Goal: Find specific page/section: Find specific page/section

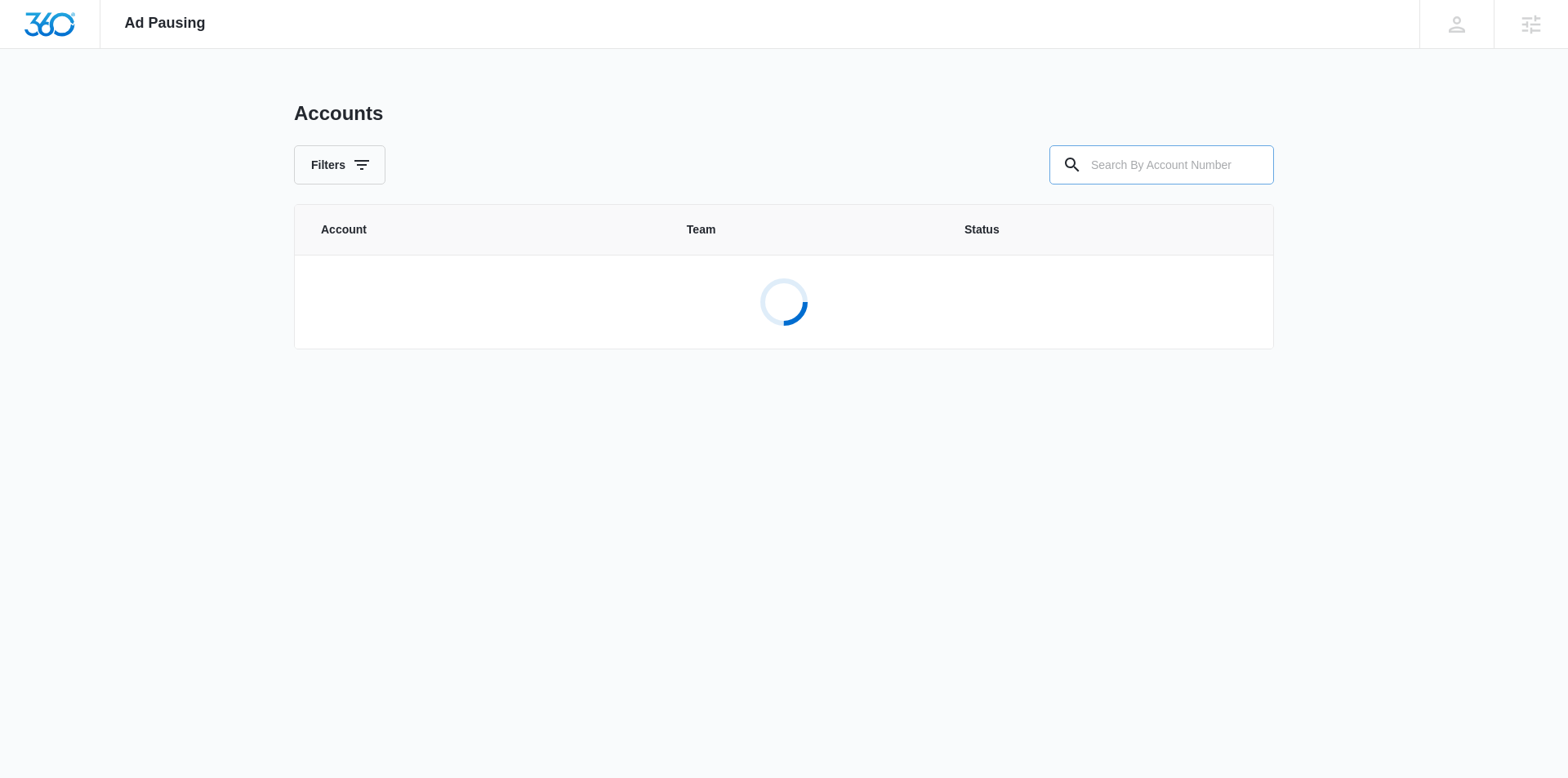
click at [1123, 171] on input "text" at bounding box center [1161, 165] width 224 height 39
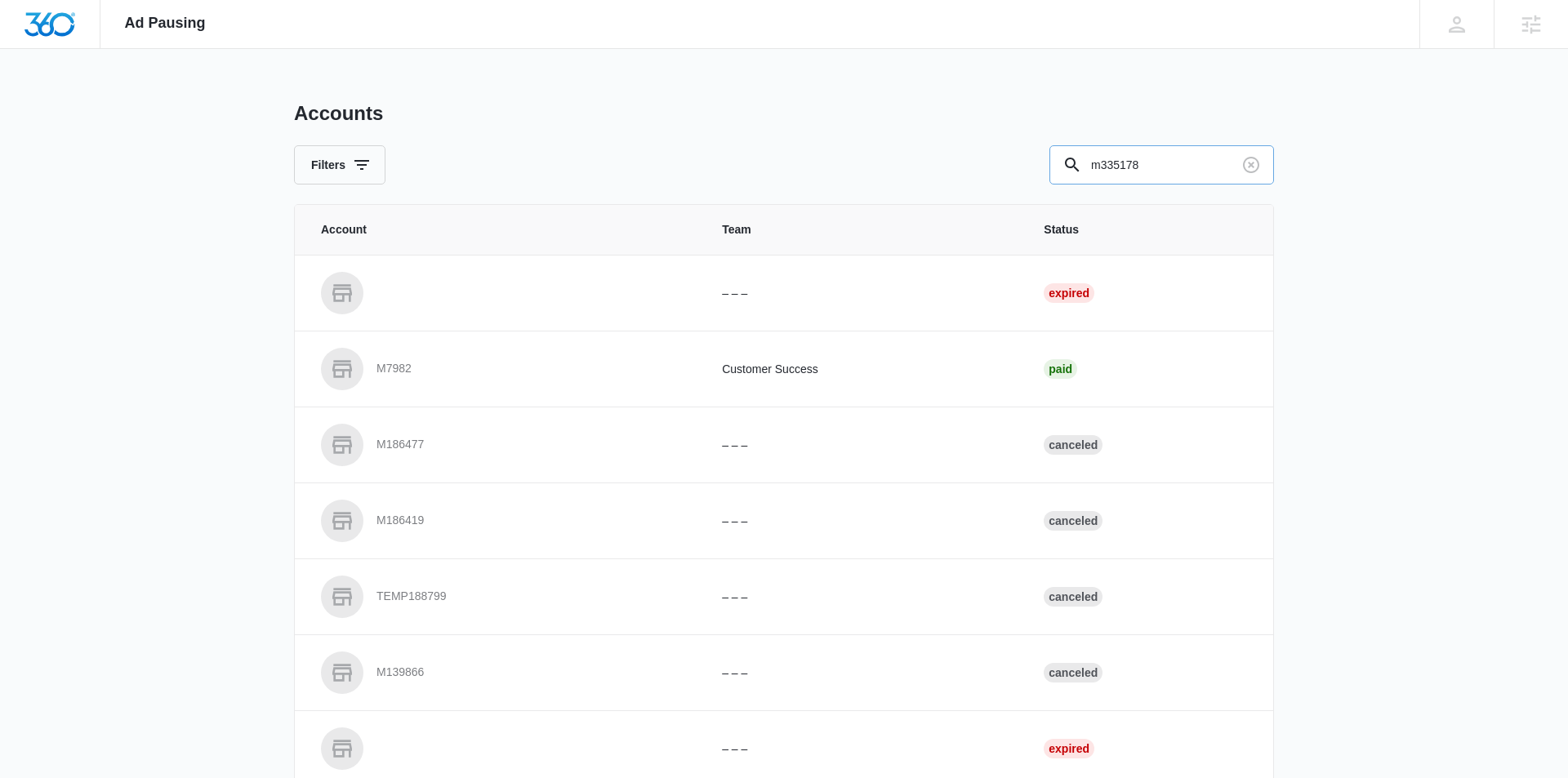
type input "m335178"
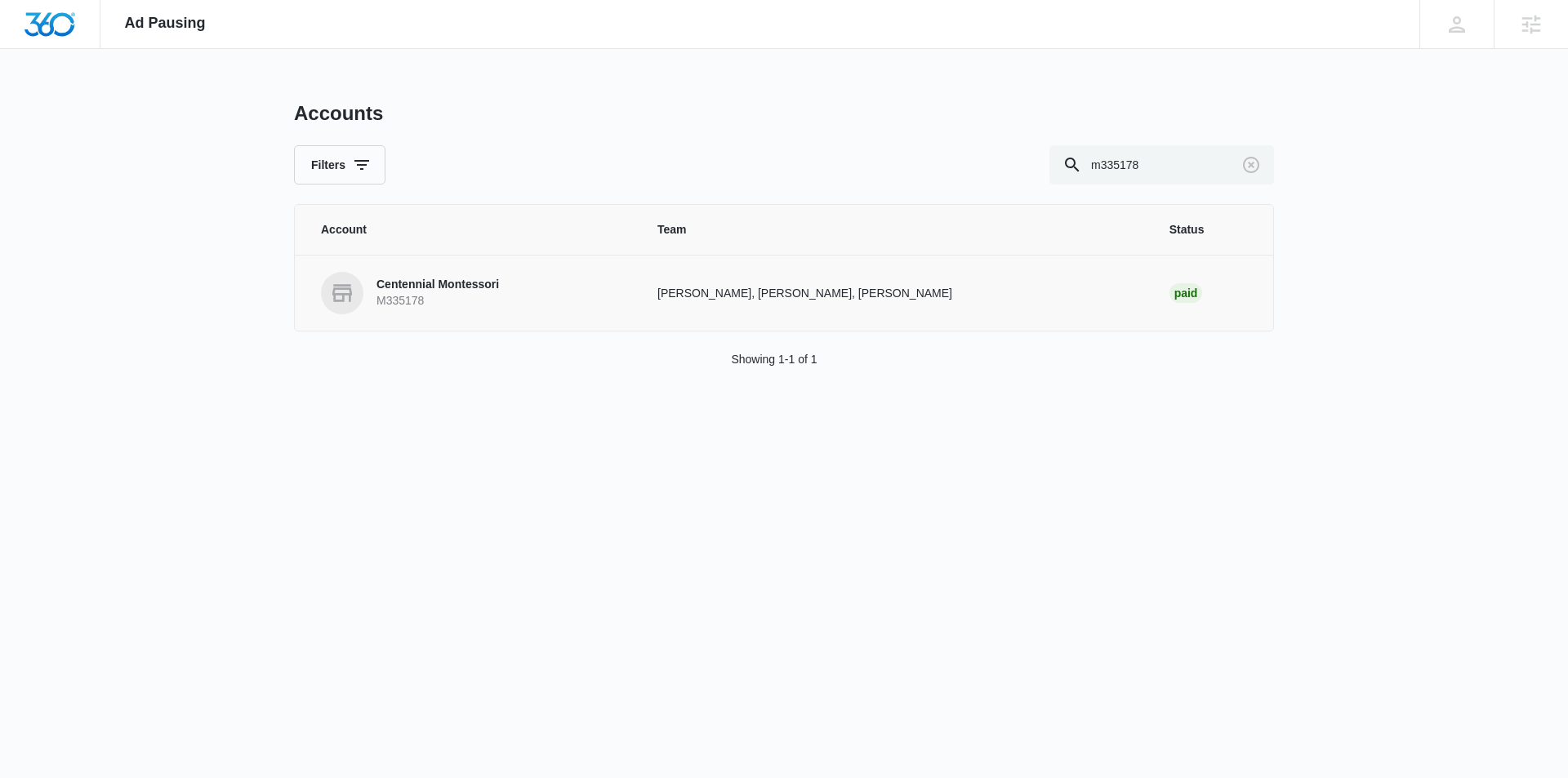
click at [496, 291] on p "Centennial Montessori" at bounding box center [438, 285] width 123 height 16
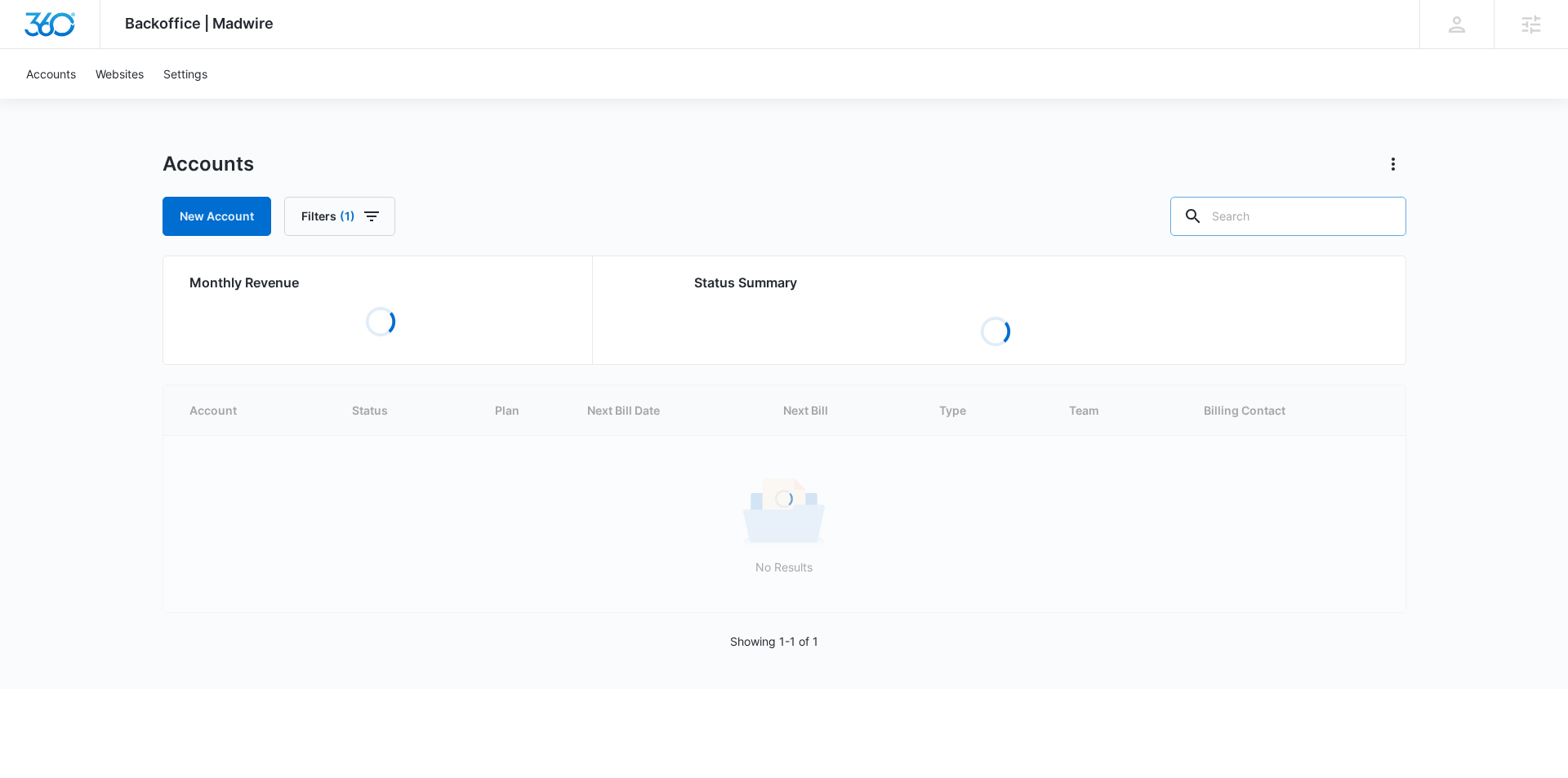
click at [1269, 214] on input "text" at bounding box center [1288, 216] width 236 height 39
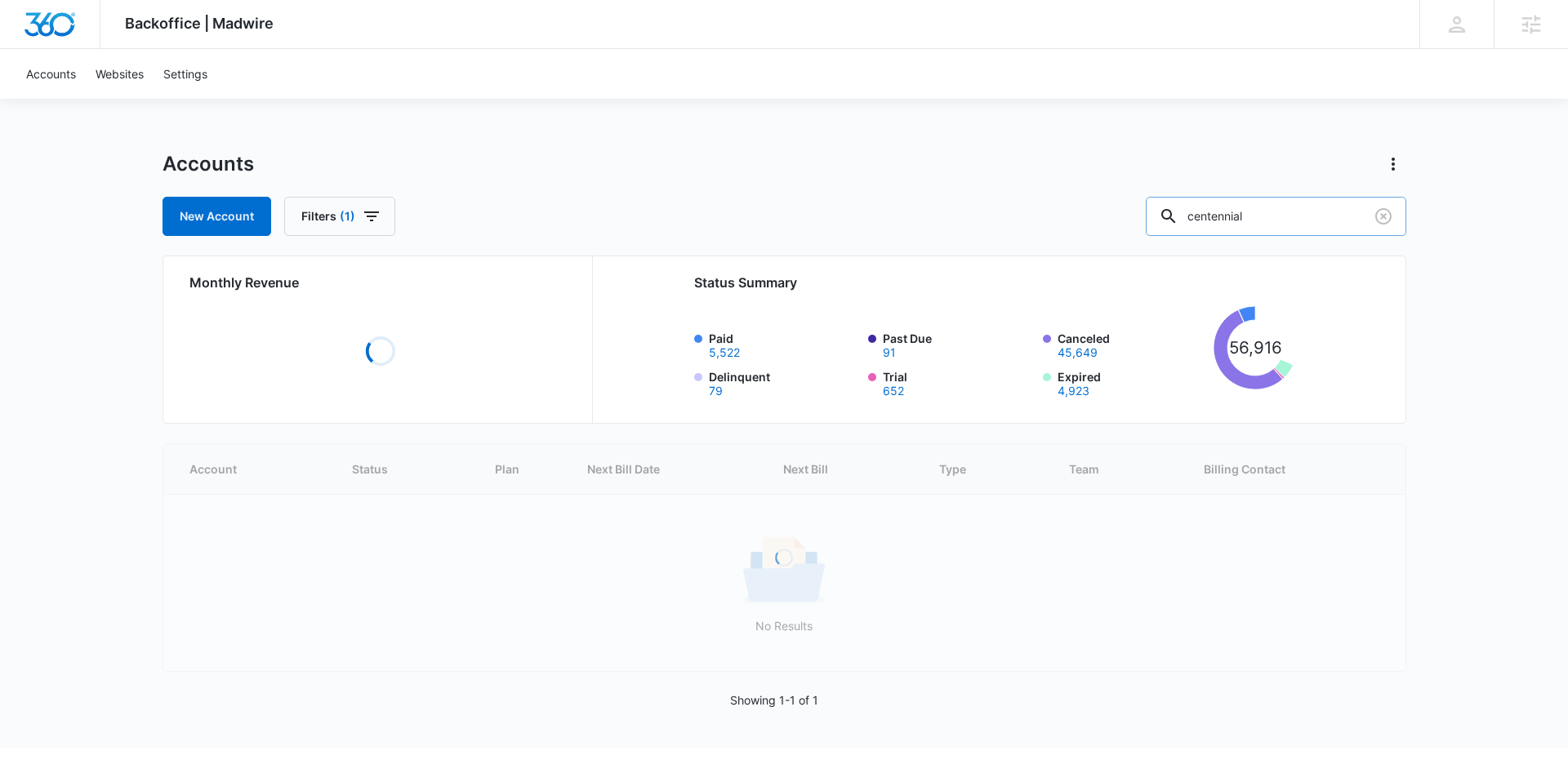
type input "centennial"
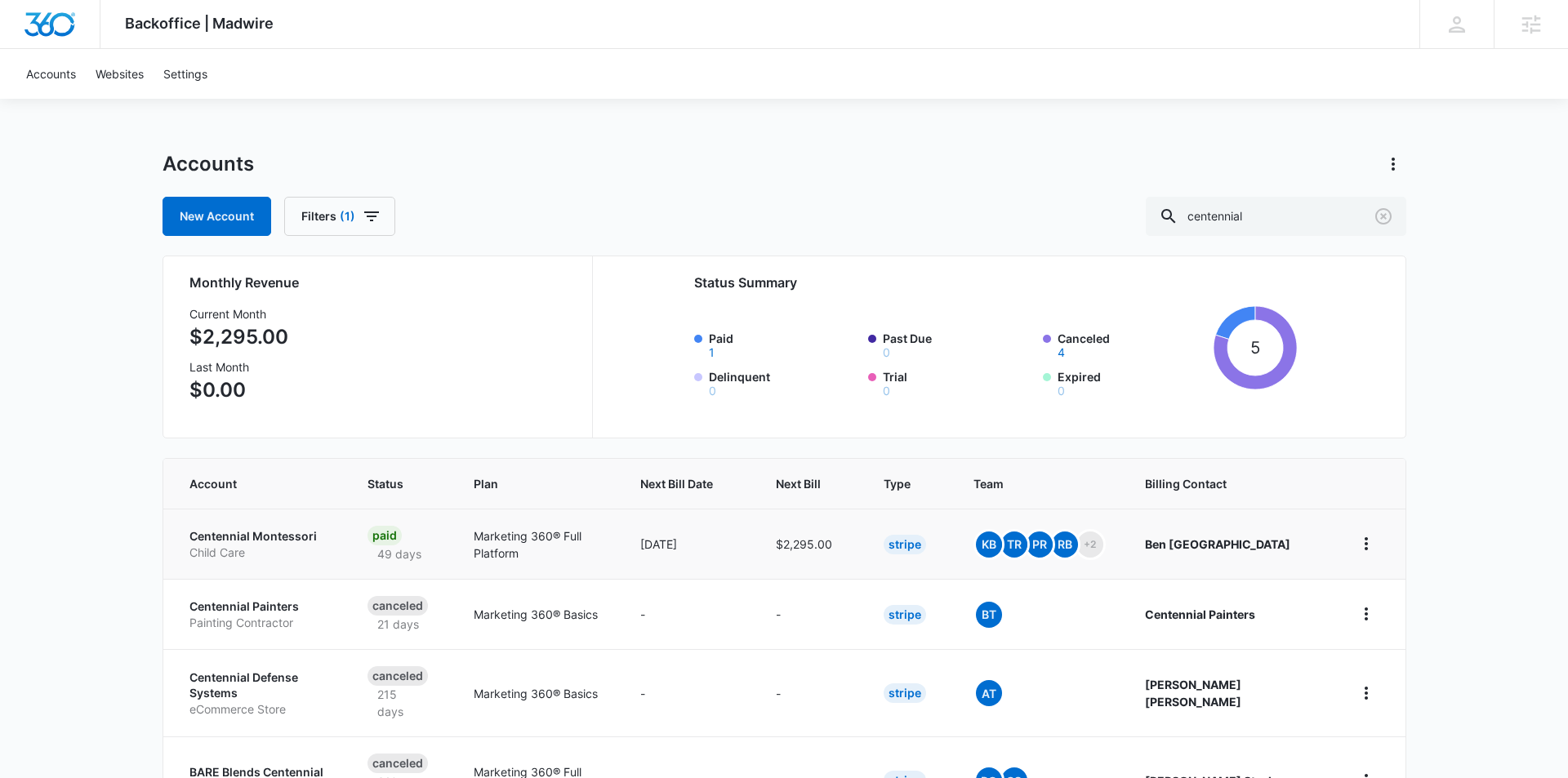
click at [241, 536] on p "Centennial Montessori" at bounding box center [259, 536] width 140 height 16
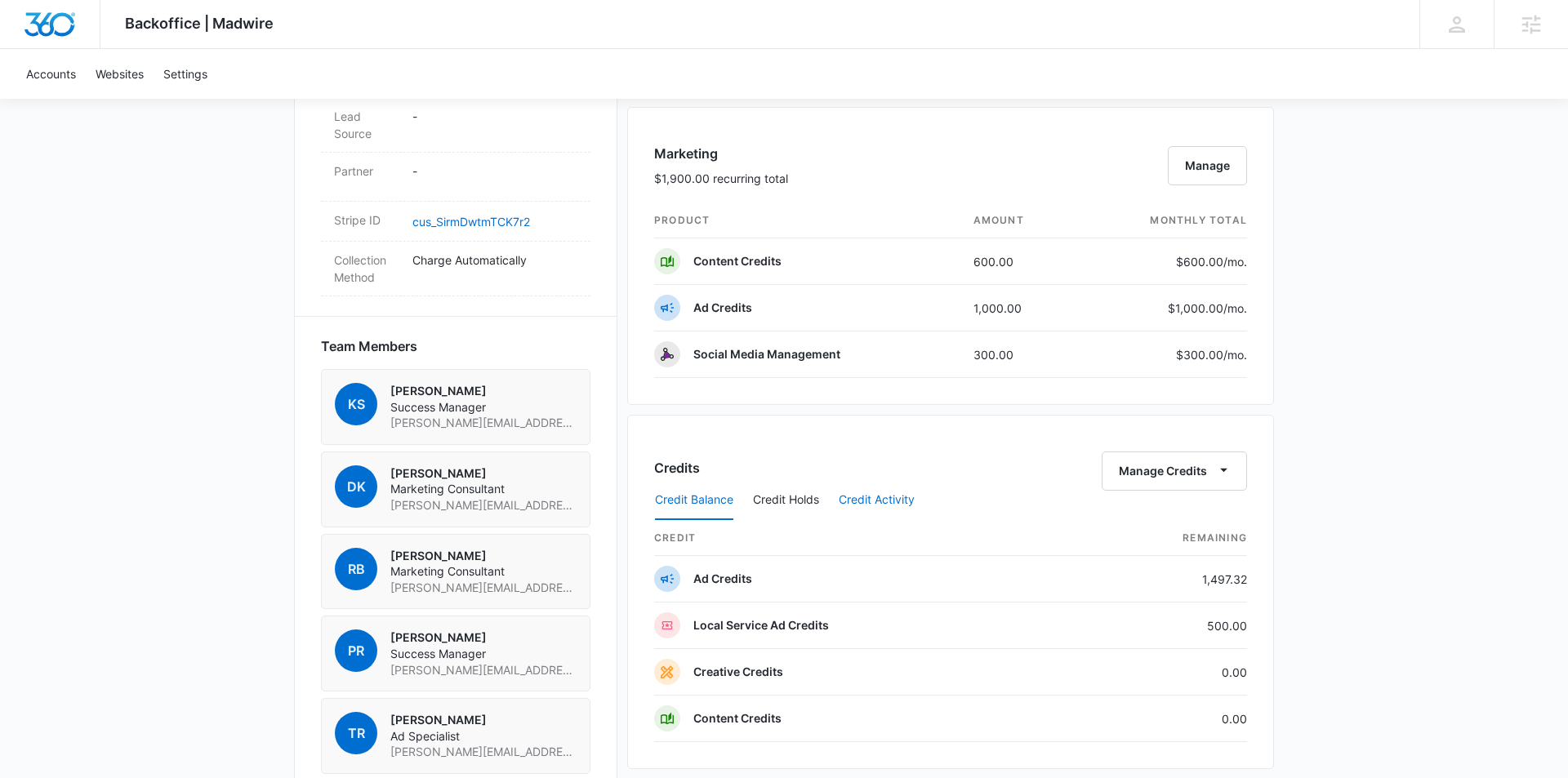
scroll to position [949, 0]
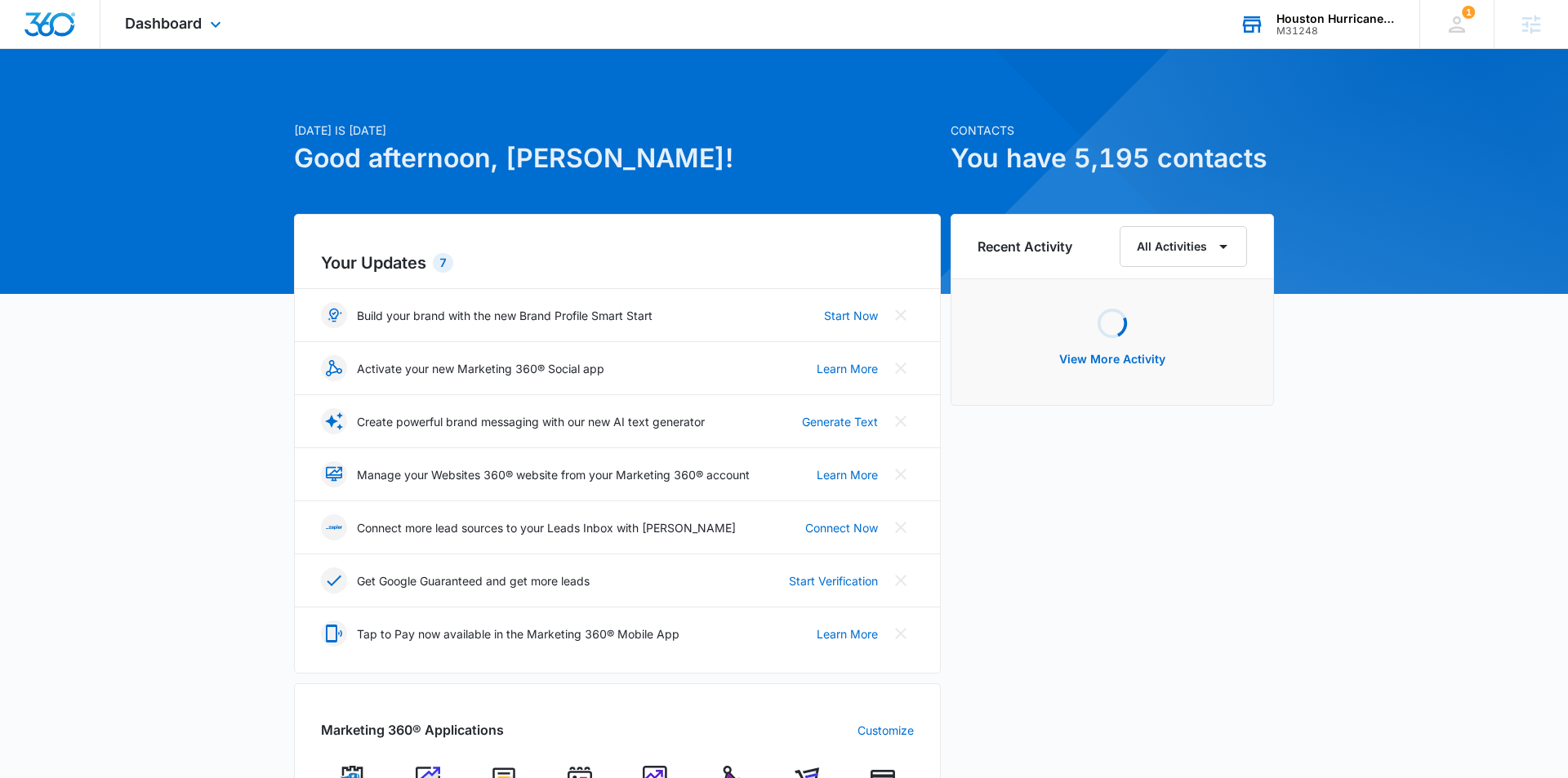
click at [1296, 23] on div "Houston Hurricane & Security Products" at bounding box center [1336, 18] width 119 height 13
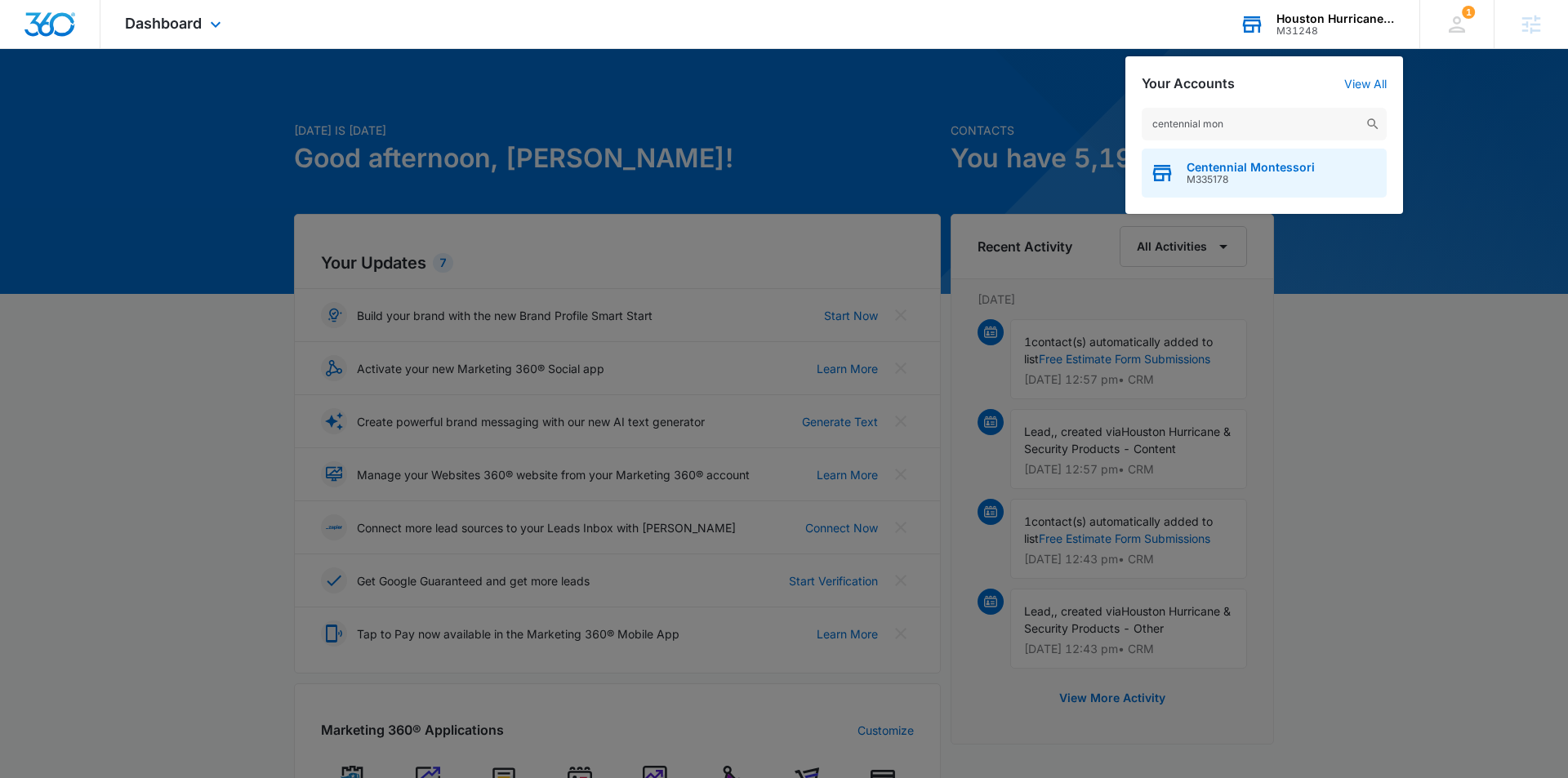
type input "centennial mon"
click at [1223, 158] on div "Centennial Montessori M335178" at bounding box center [1264, 173] width 245 height 49
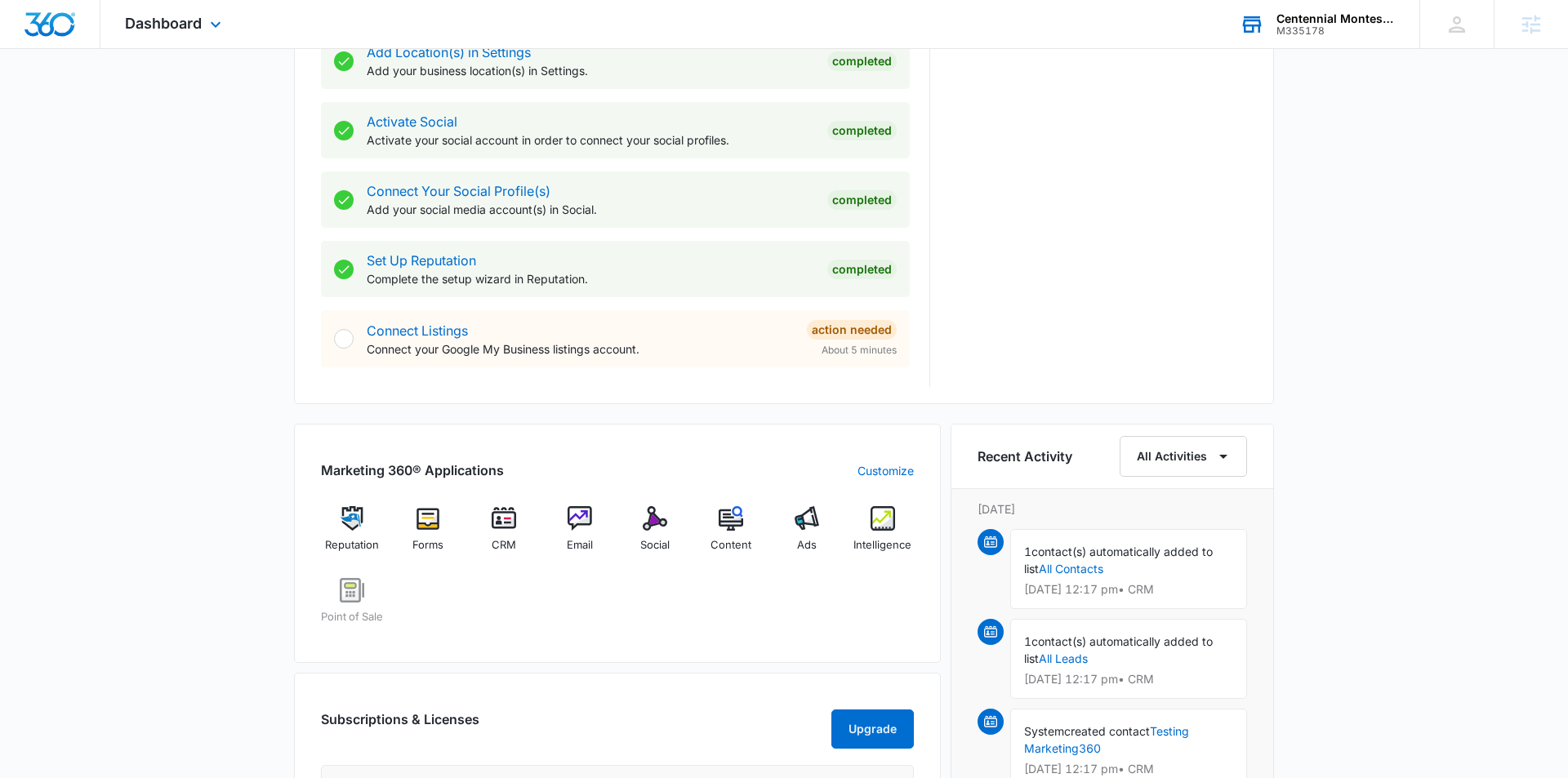
scroll to position [644, 0]
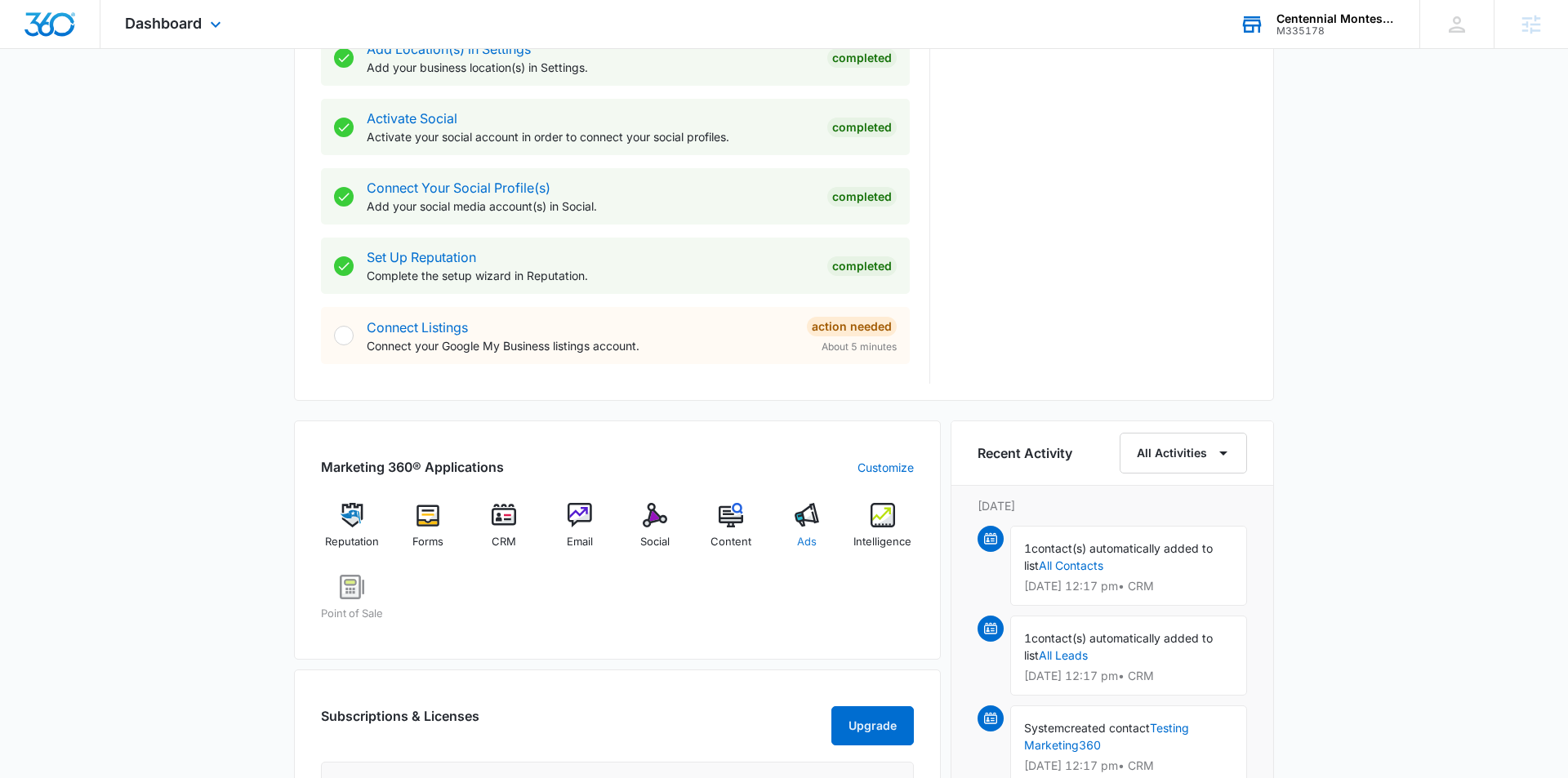
click at [807, 533] on div "Ads" at bounding box center [806, 532] width 63 height 59
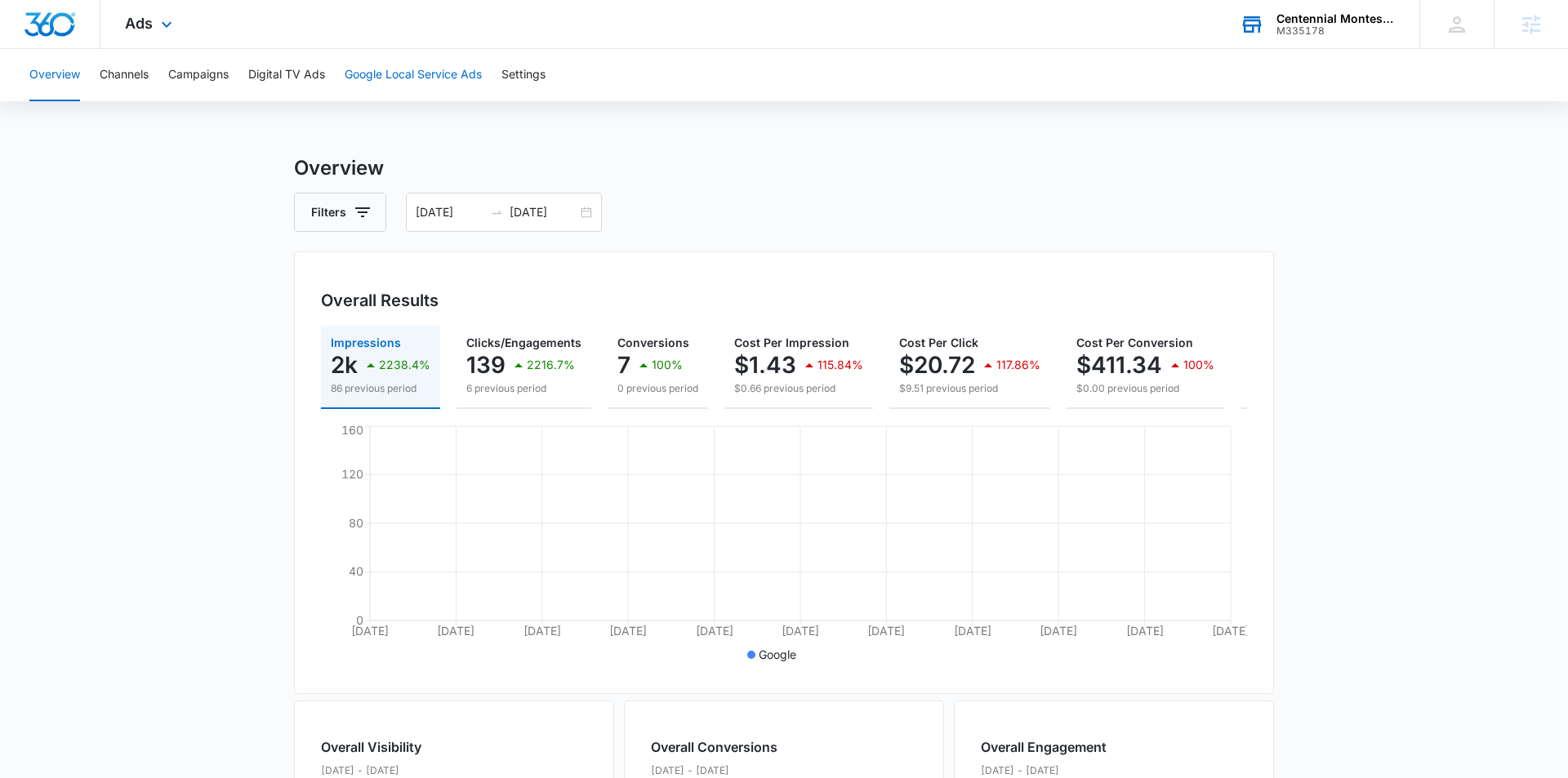
click at [384, 82] on button "Google Local Service Ads" at bounding box center [413, 75] width 137 height 52
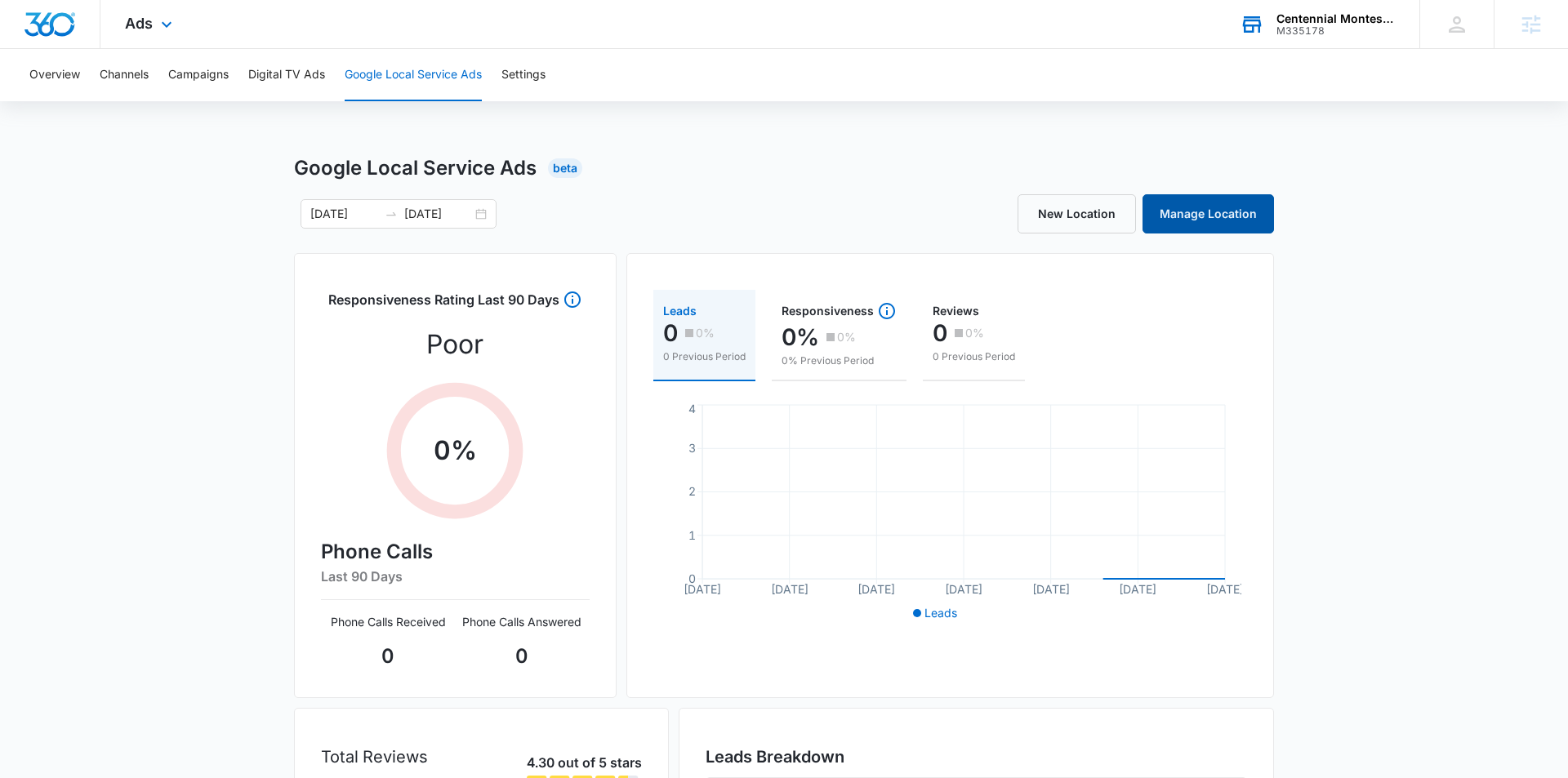
click at [1197, 227] on link "Manage Location" at bounding box center [1208, 213] width 132 height 39
